Goal: Information Seeking & Learning: Learn about a topic

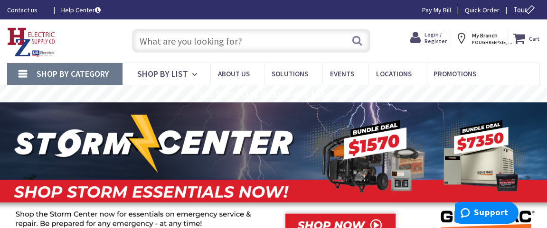
click at [20, 72] on link "Shop By Category" at bounding box center [64, 74] width 115 height 22
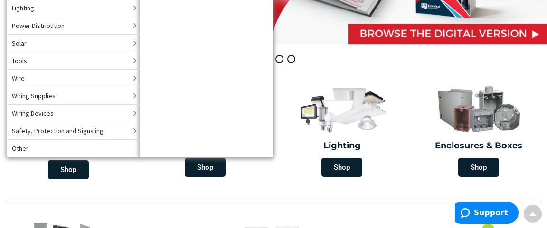
scroll to position [205, 0]
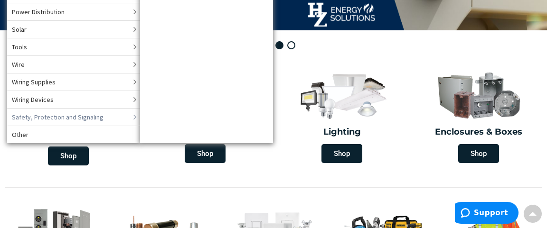
click at [134, 115] on icon at bounding box center [135, 117] width 10 height 16
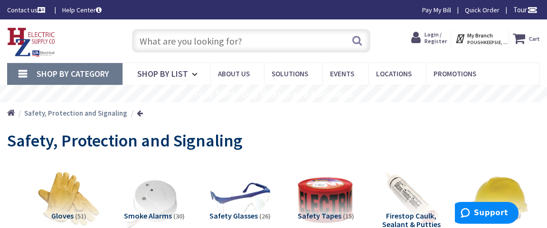
click at [154, 45] on input "text" at bounding box center [251, 41] width 238 height 24
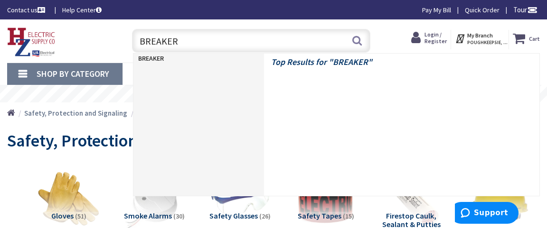
type input "BREAKERS"
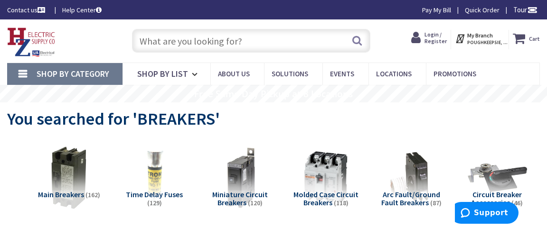
click at [139, 42] on input "text" at bounding box center [251, 41] width 238 height 24
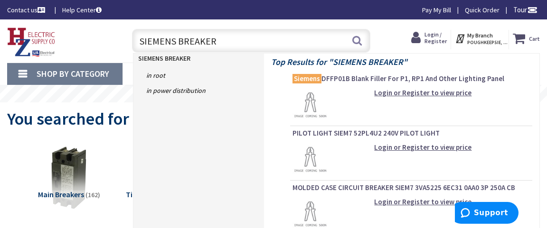
type input "SIEMENS BREAKERS"
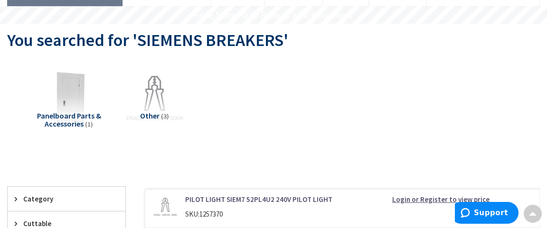
scroll to position [51, 0]
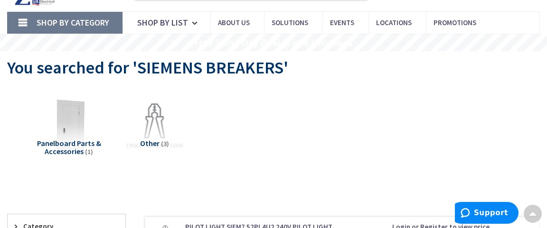
click at [81, 139] on span "Panelboard Parts & Accessories" at bounding box center [69, 148] width 64 height 18
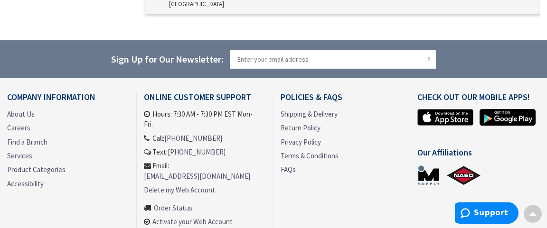
scroll to position [401, 0]
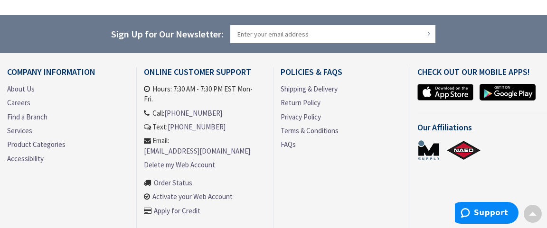
click at [236, 25] on input "Sign Up for Our Newsletter:" at bounding box center [333, 34] width 206 height 19
type input "CIRCUIT BREAKERS"
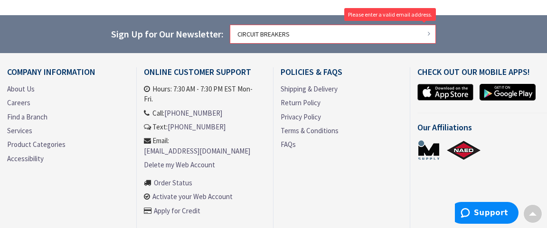
click at [428, 27] on button "Subscribe" at bounding box center [429, 33] width 9 height 13
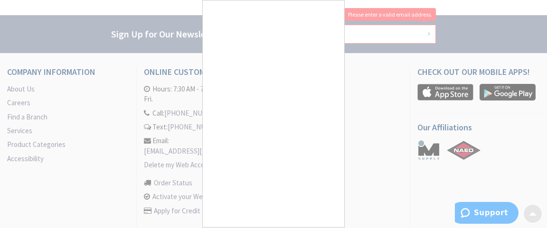
click at [413, 19] on div at bounding box center [273, 114] width 547 height 228
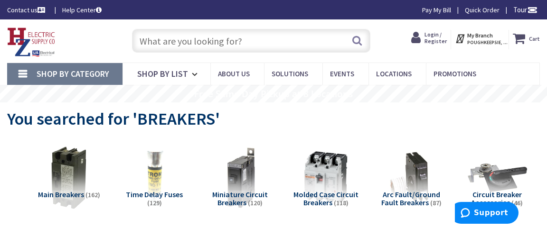
drag, startPoint x: 144, startPoint y: 45, endPoint x: 166, endPoint y: 51, distance: 22.3
click at [149, 46] on input "text" at bounding box center [251, 41] width 238 height 24
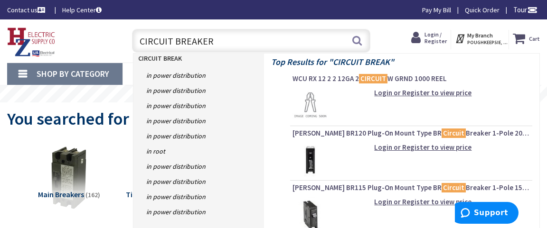
type input "CIRCUIT BREAKERS"
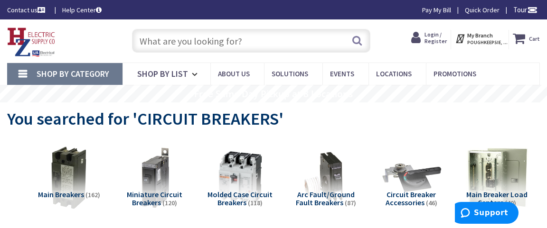
click at [166, 45] on input "text" at bounding box center [251, 41] width 238 height 24
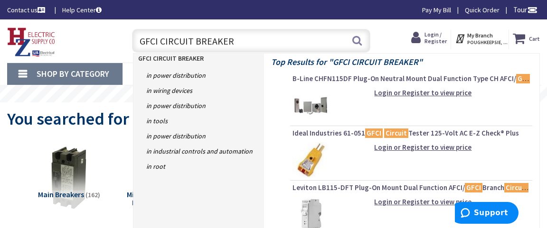
type input "GFCI CIRCUIT BREAKERS"
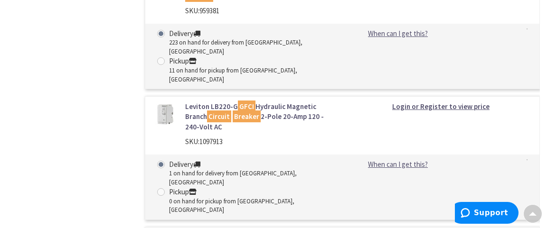
scroll to position [3027, 0]
